Goal: Transaction & Acquisition: Purchase product/service

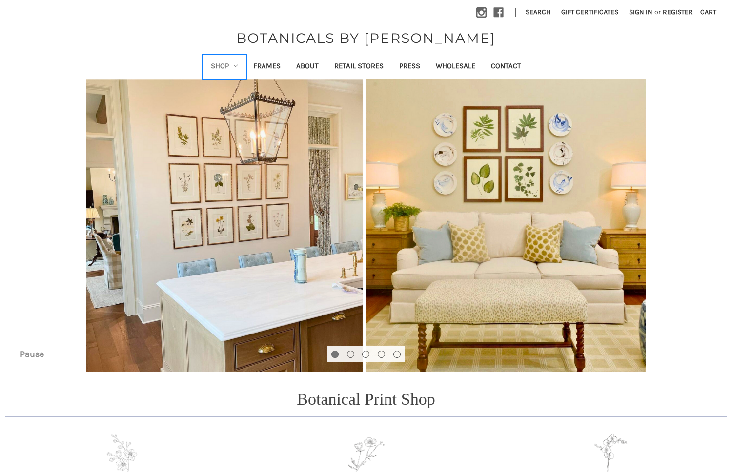
click at [234, 66] on icon "Shop" at bounding box center [236, 66] width 4 height 4
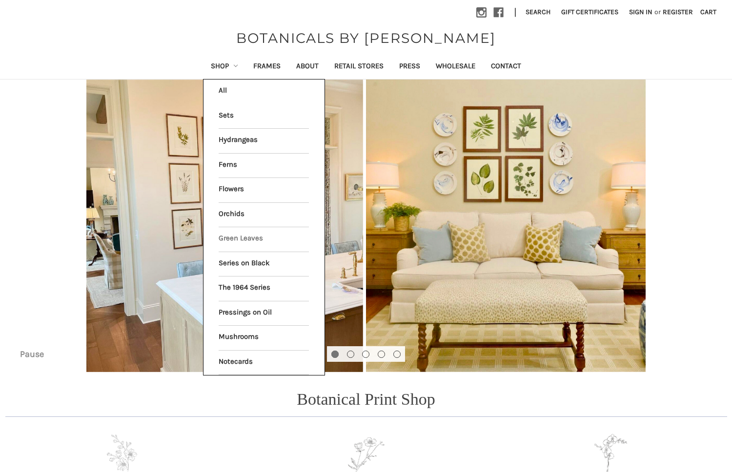
click at [0, 0] on div "Subscribe for 10% off your order Sign up to receive updates and exclusive offer…" at bounding box center [0, 0] width 0 height 0
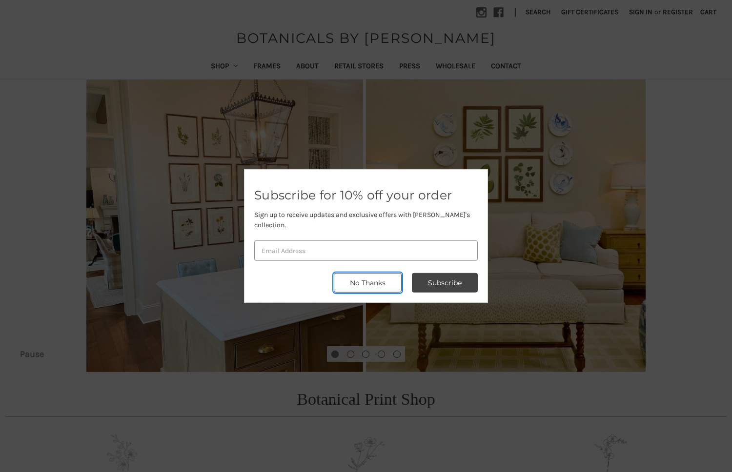
click at [381, 274] on button "No Thanks" at bounding box center [368, 283] width 68 height 20
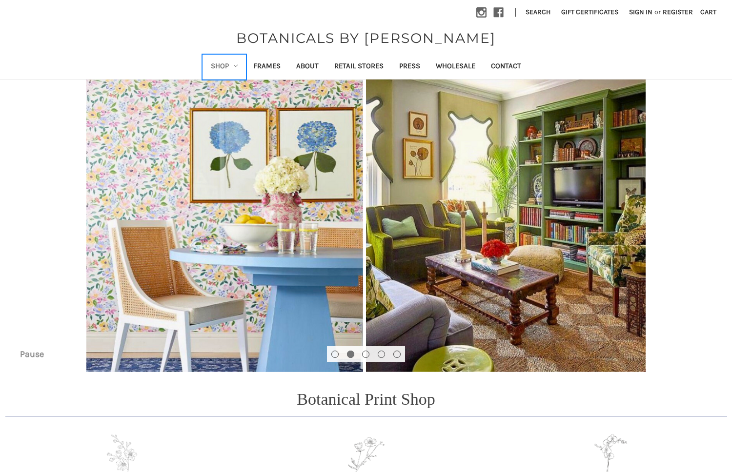
click at [229, 61] on link "Shop" at bounding box center [224, 67] width 43 height 24
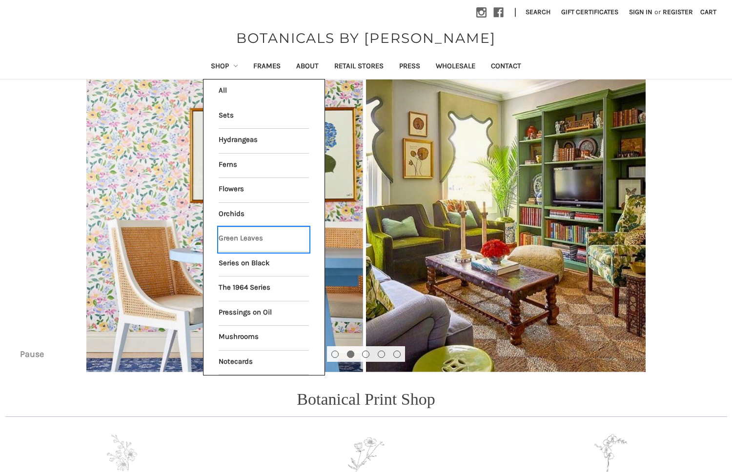
click at [244, 239] on link "Green Leaves" at bounding box center [264, 239] width 90 height 24
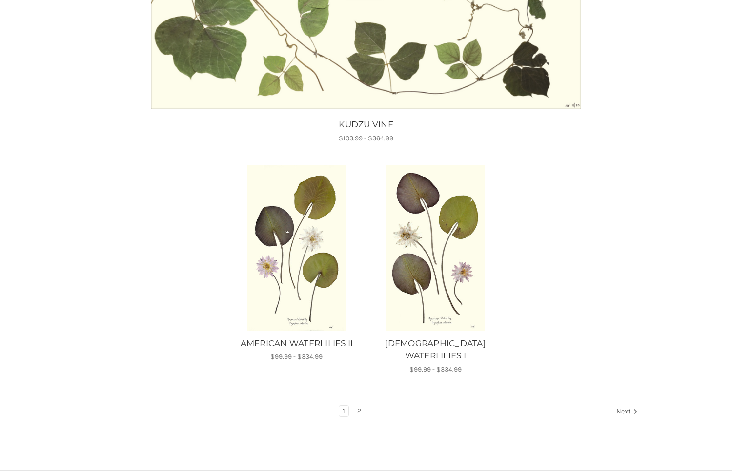
scroll to position [1084, 0]
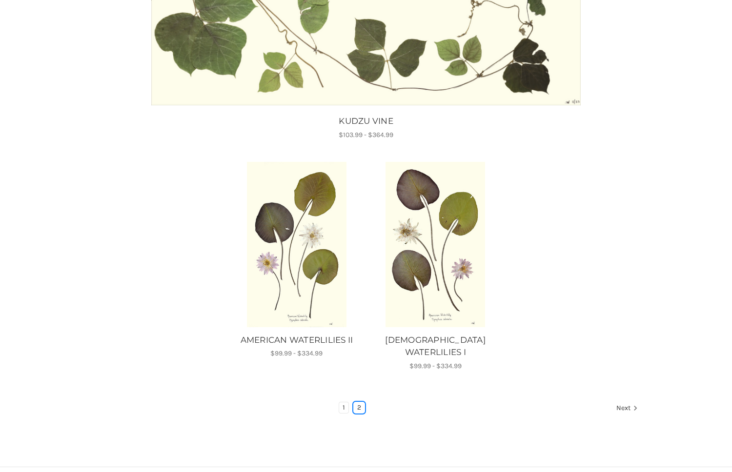
click at [360, 403] on link "2" at bounding box center [359, 408] width 11 height 11
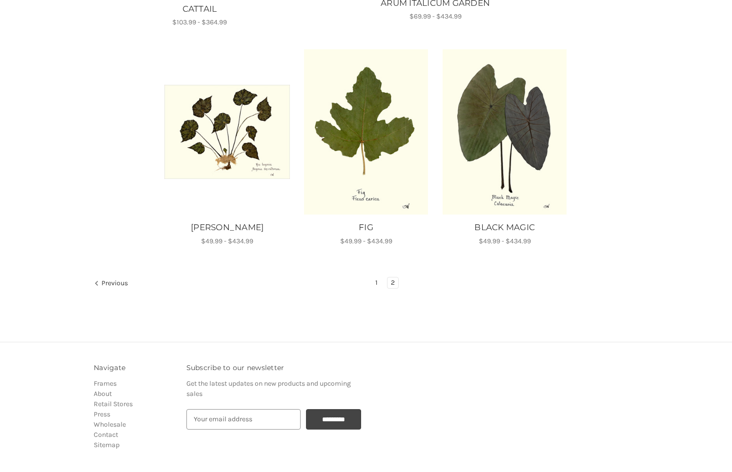
scroll to position [578, 0]
click at [377, 286] on link "1" at bounding box center [376, 282] width 9 height 11
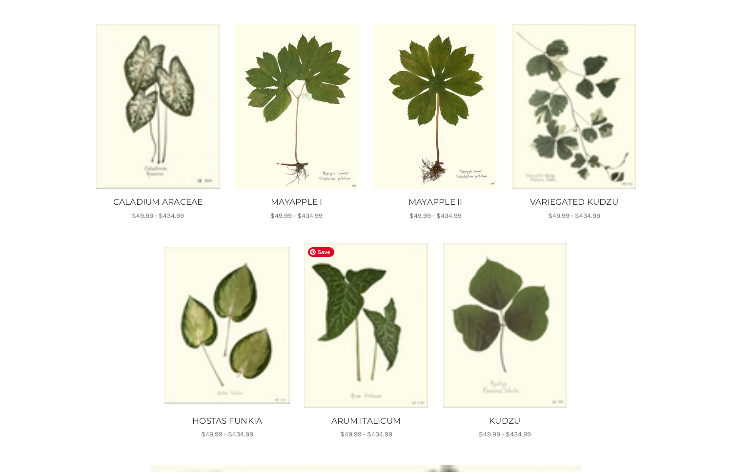
scroll to position [586, 0]
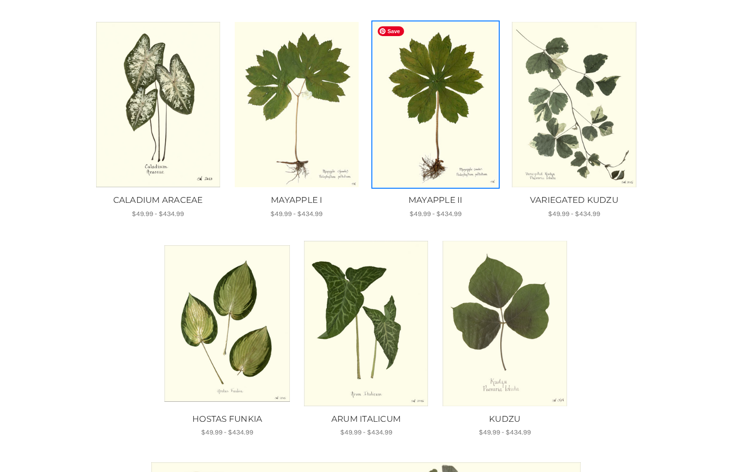
drag, startPoint x: 433, startPoint y: 140, endPoint x: 432, endPoint y: 145, distance: 5.9
click at [433, 140] on img "MAYAPPLE II, Price range from $49.99 to $434.99\a\a" at bounding box center [435, 104] width 125 height 165
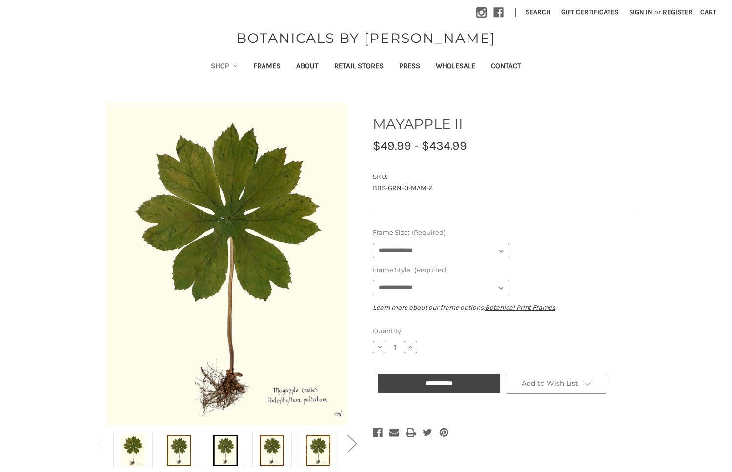
click at [429, 242] on div "**********" at bounding box center [505, 243] width 265 height 30
click at [438, 255] on select "**********" at bounding box center [441, 251] width 137 height 16
